Goal: Task Accomplishment & Management: Manage account settings

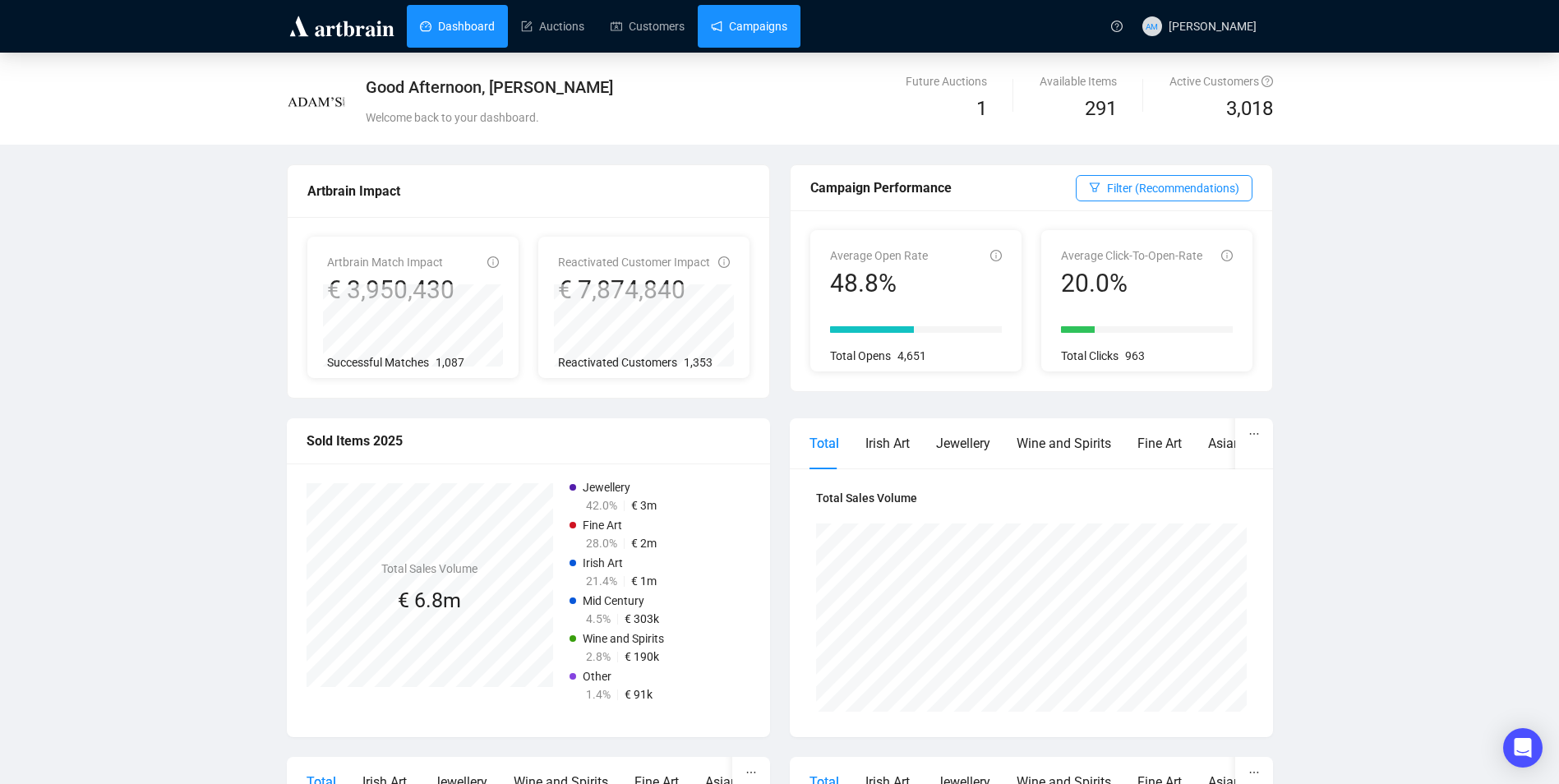
click at [766, 24] on link "Campaigns" at bounding box center [749, 26] width 77 height 43
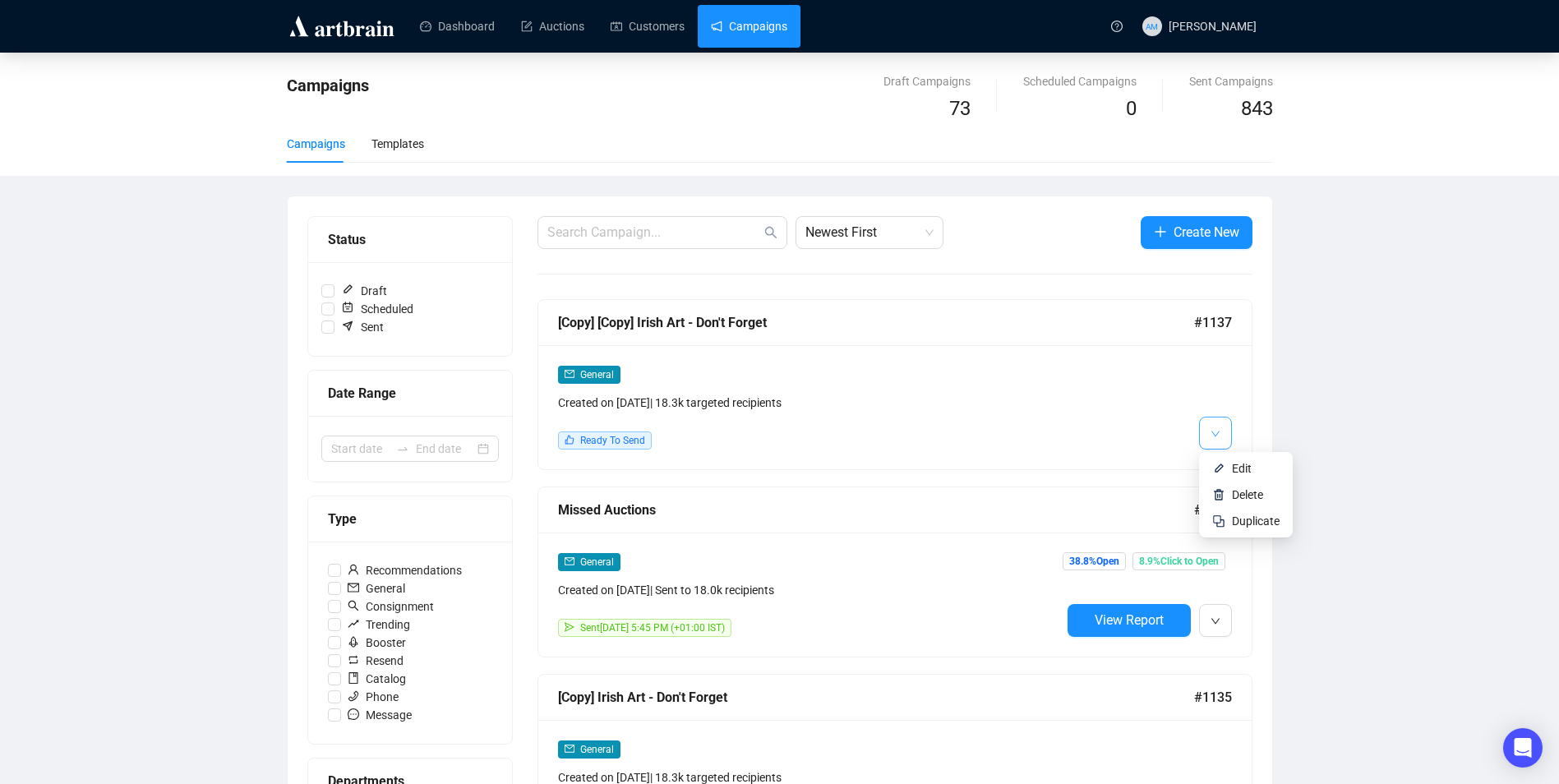
click at [1225, 439] on button "button" at bounding box center [1215, 433] width 33 height 33
click at [1233, 468] on span "Edit" at bounding box center [1241, 468] width 19 height 13
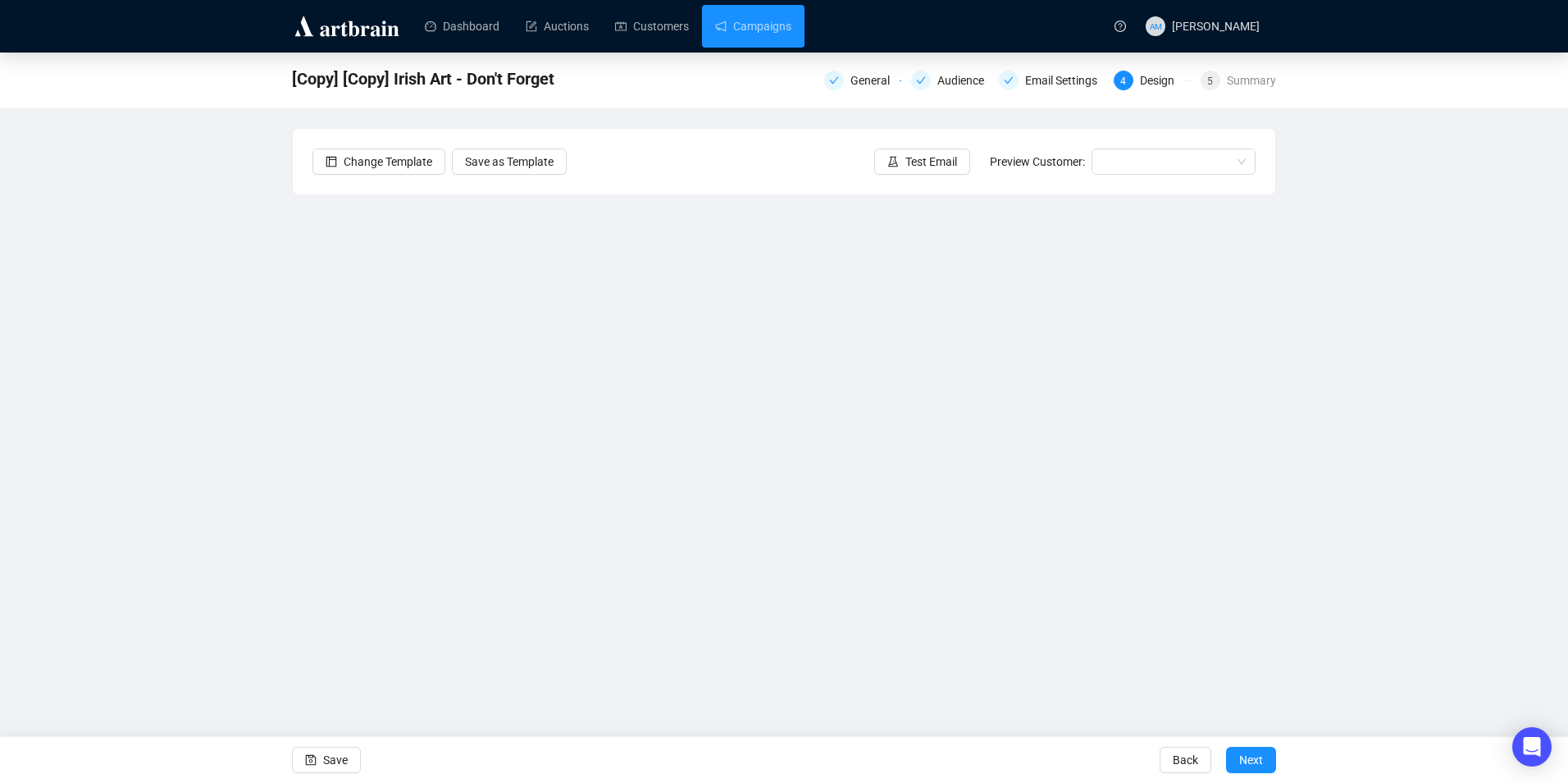
click at [805, 29] on ul "Dashboard Auctions Customers Campaigns" at bounding box center [756, 26] width 689 height 43
click at [769, 28] on link "Campaigns" at bounding box center [753, 26] width 77 height 43
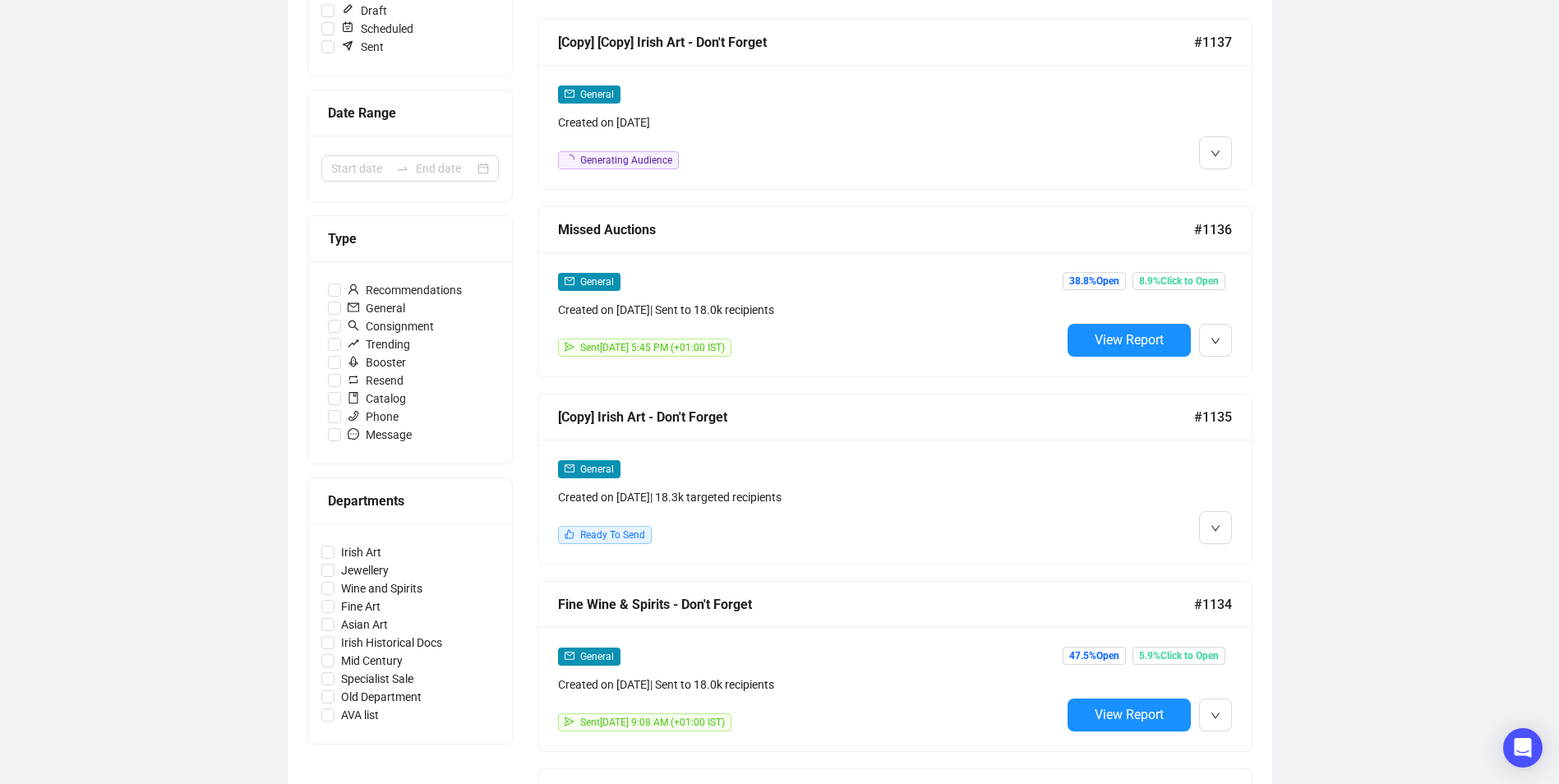
scroll to position [328, 0]
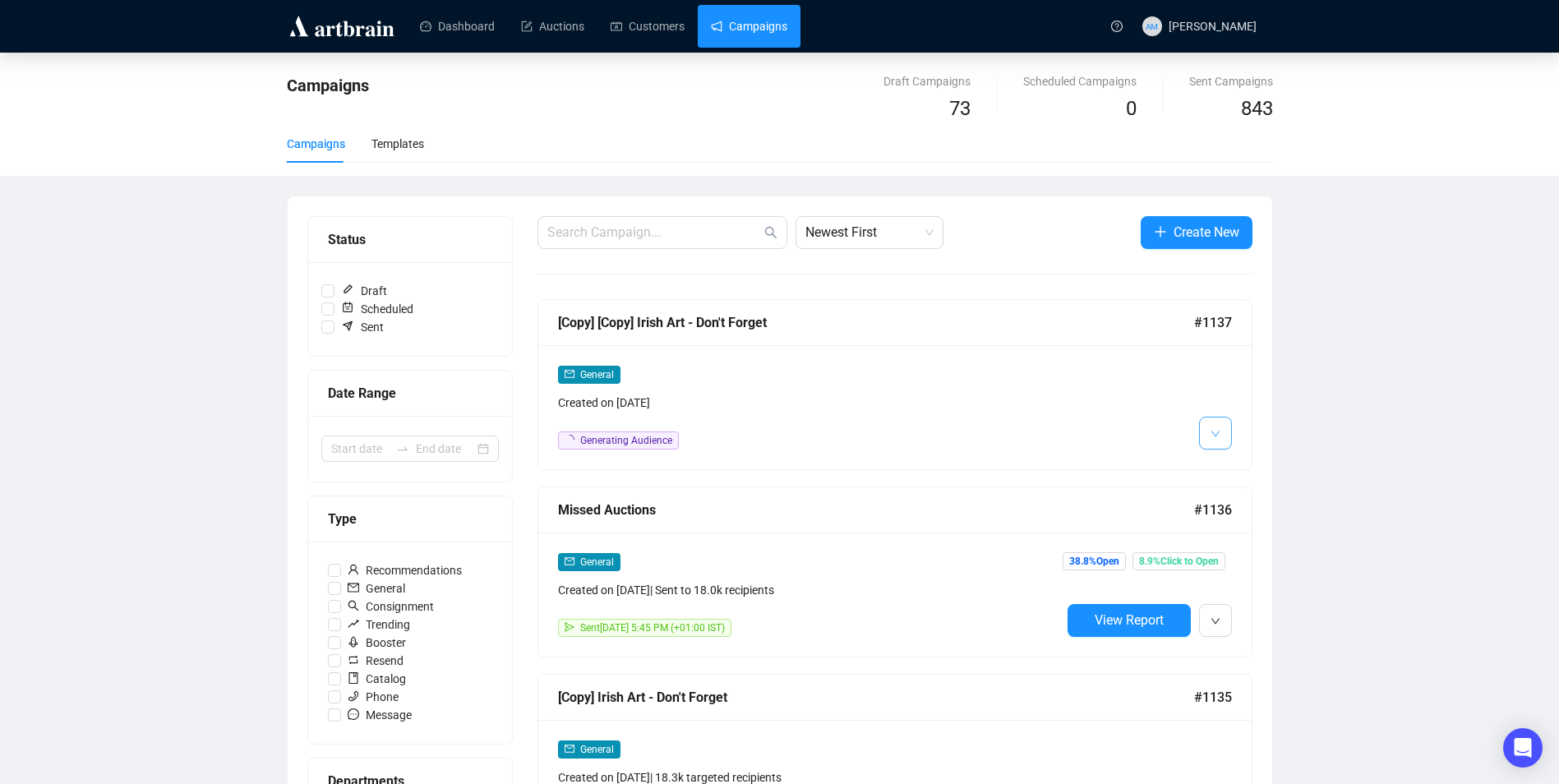
click at [1220, 435] on button "button" at bounding box center [1215, 433] width 33 height 33
click at [1246, 477] on span "Edit" at bounding box center [1255, 467] width 48 height 18
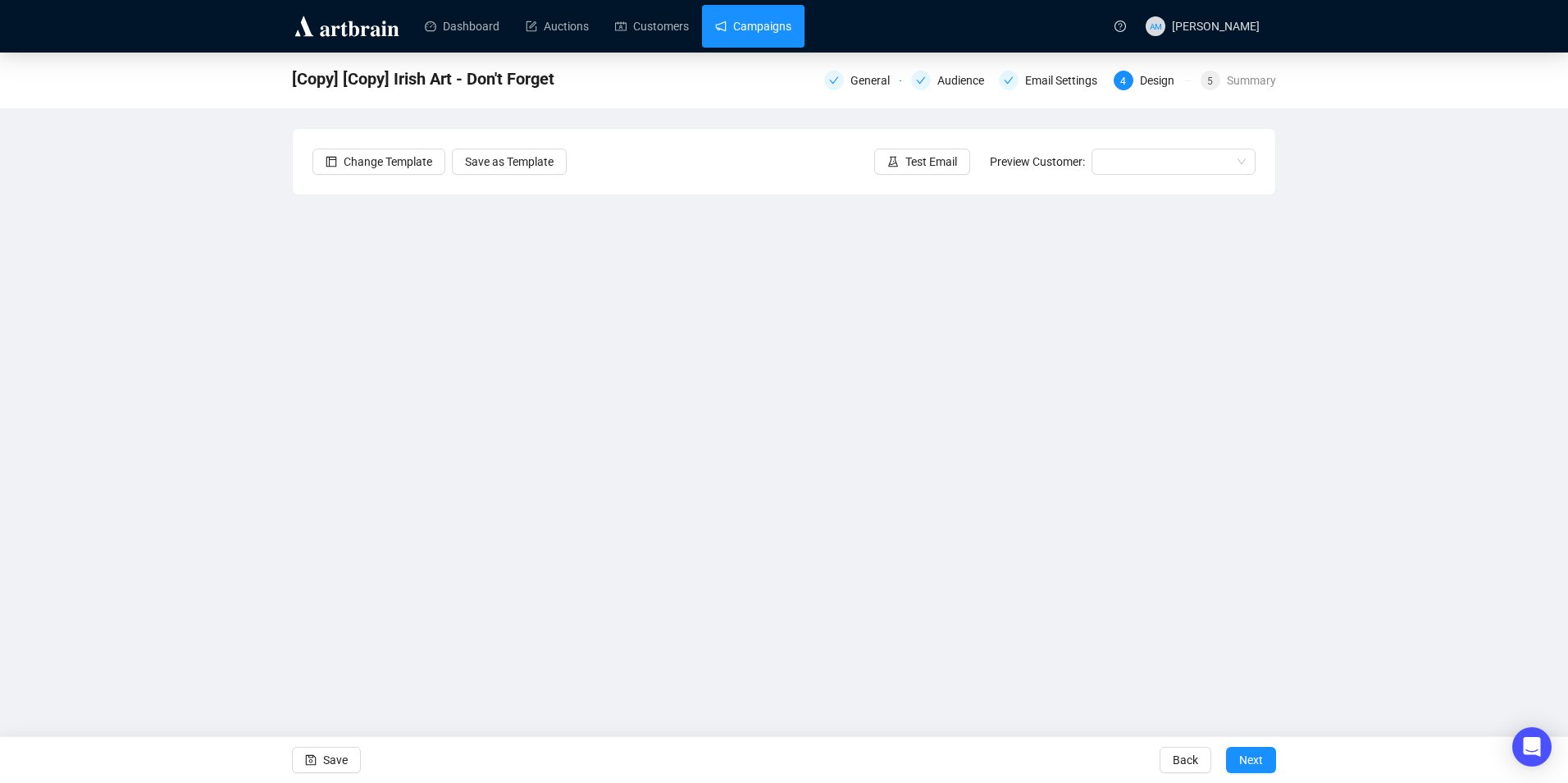
click at [754, 5] on link "Campaigns" at bounding box center [753, 26] width 77 height 43
